Goal: Information Seeking & Learning: Learn about a topic

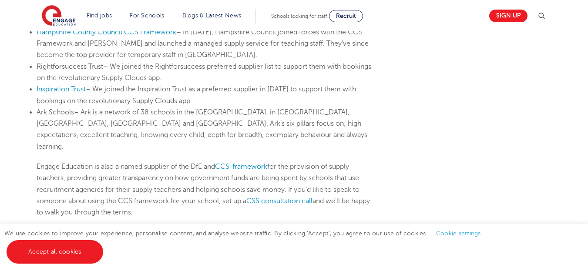
scroll to position [784, 0]
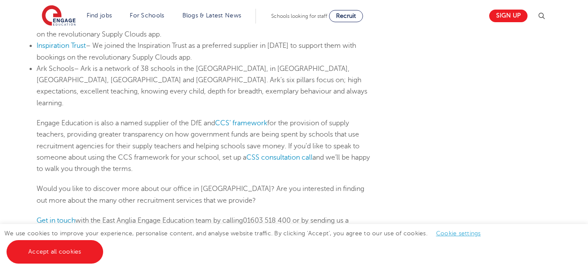
drag, startPoint x: 284, startPoint y: 98, endPoint x: 294, endPoint y: 128, distance: 31.8
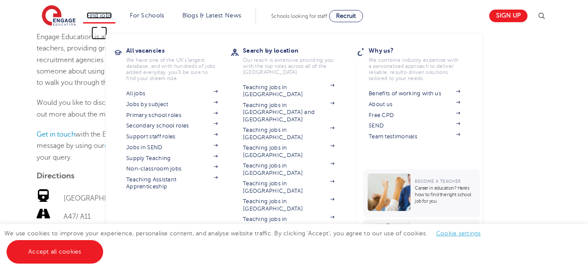
scroll to position [871, 0]
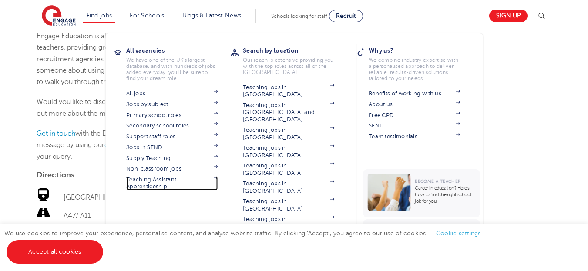
click at [162, 183] on link "Teaching Assistant Apprenticeship" at bounding box center [171, 183] width 91 height 14
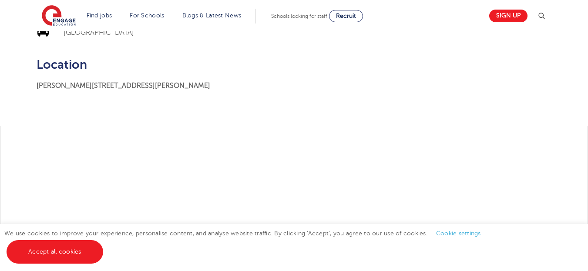
scroll to position [1089, 0]
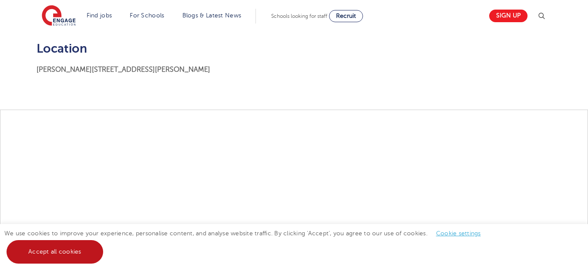
click at [54, 255] on link "Accept all cookies" at bounding box center [55, 252] width 97 height 24
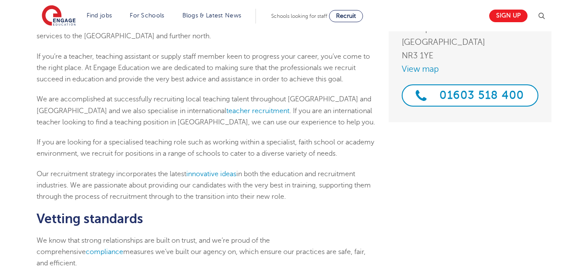
scroll to position [174, 0]
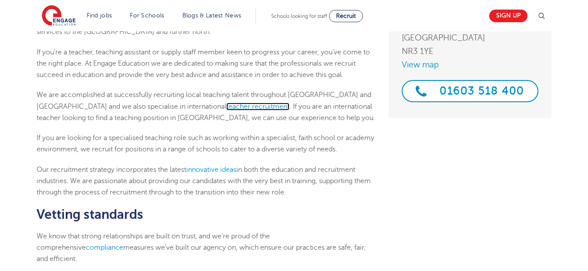
click at [227, 103] on link "teacher recruitment" at bounding box center [258, 107] width 63 height 8
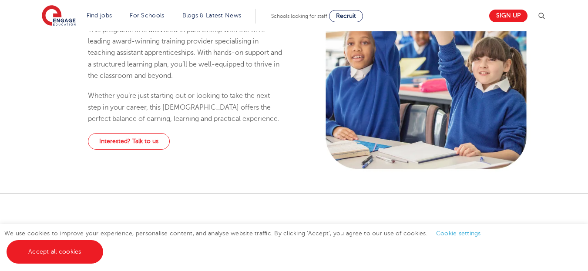
scroll to position [523, 0]
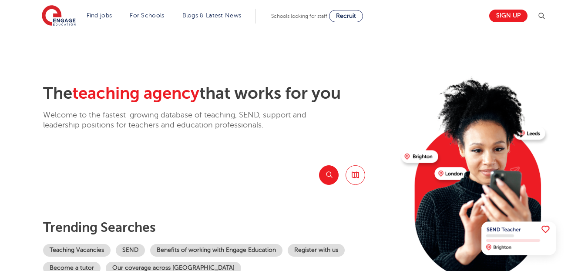
scroll to position [44, 0]
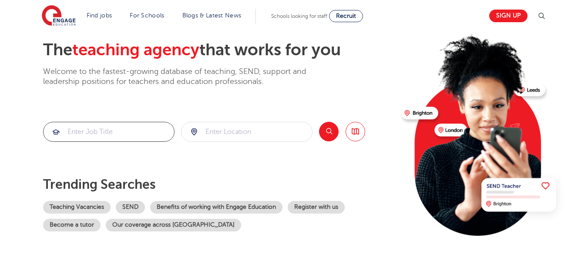
click at [129, 131] on input "search" at bounding box center [109, 131] width 131 height 19
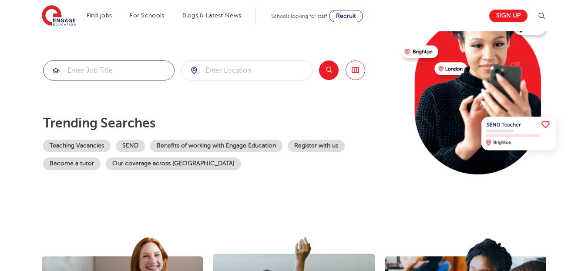
scroll to position [87, 0]
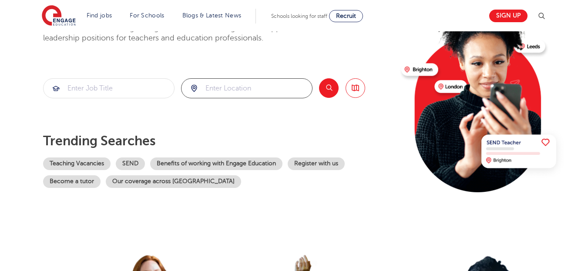
click at [228, 86] on input "search" at bounding box center [247, 88] width 131 height 19
type input "NORWICH"
click button "Submit" at bounding box center [0, 0] width 0 height 0
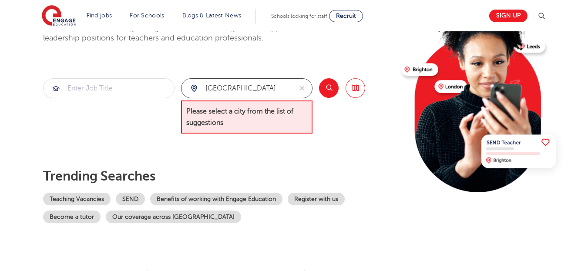
click at [250, 90] on input "NORWICH" at bounding box center [237, 88] width 111 height 19
drag, startPoint x: 250, startPoint y: 89, endPoint x: 182, endPoint y: 82, distance: 69.1
click at [182, 82] on div "NORWICH" at bounding box center [237, 88] width 111 height 19
click at [268, 82] on input "search" at bounding box center [247, 88] width 131 height 19
click at [257, 84] on input "search" at bounding box center [247, 88] width 131 height 19
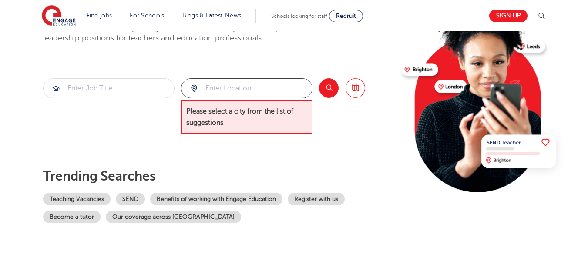
click at [234, 90] on input "search" at bounding box center [247, 88] width 131 height 19
type input "N"
click at [322, 88] on button "Search" at bounding box center [329, 88] width 20 height 20
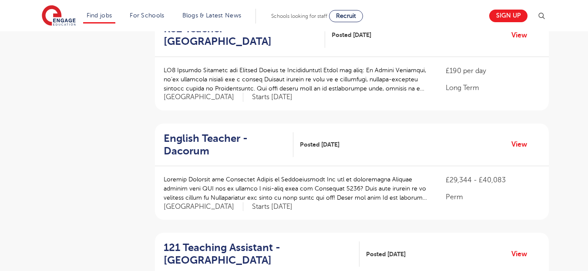
scroll to position [915, 0]
